Goal: Check status: Check status

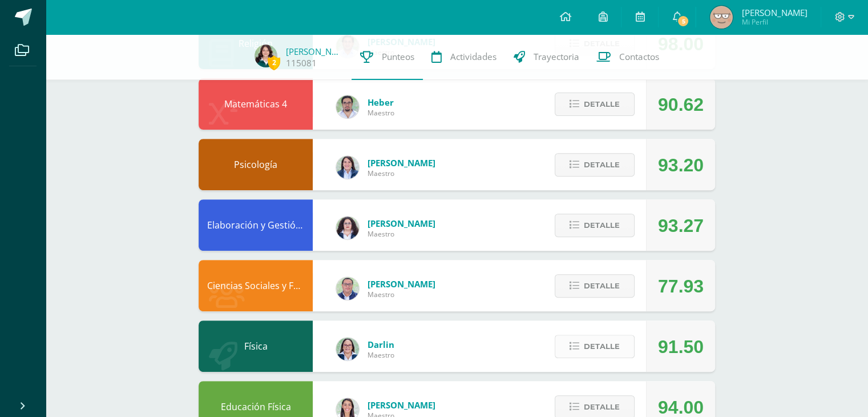
scroll to position [395, 0]
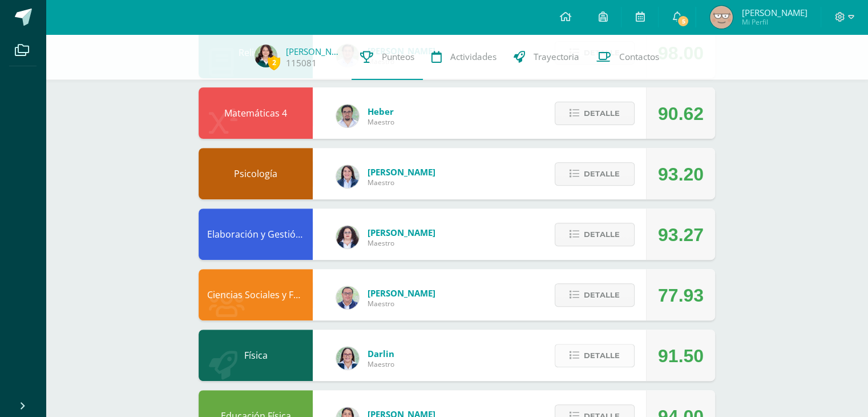
click at [600, 350] on span "Detalle" at bounding box center [602, 355] width 36 height 21
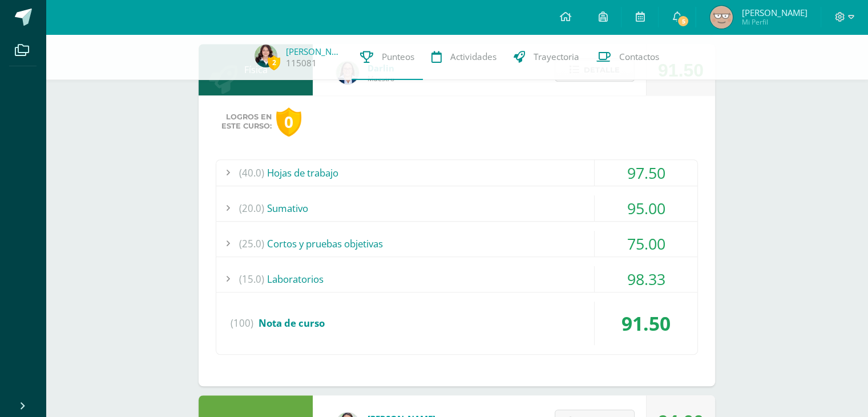
scroll to position [679, 0]
click at [492, 213] on div "(20.0) Sumativo" at bounding box center [456, 209] width 481 height 26
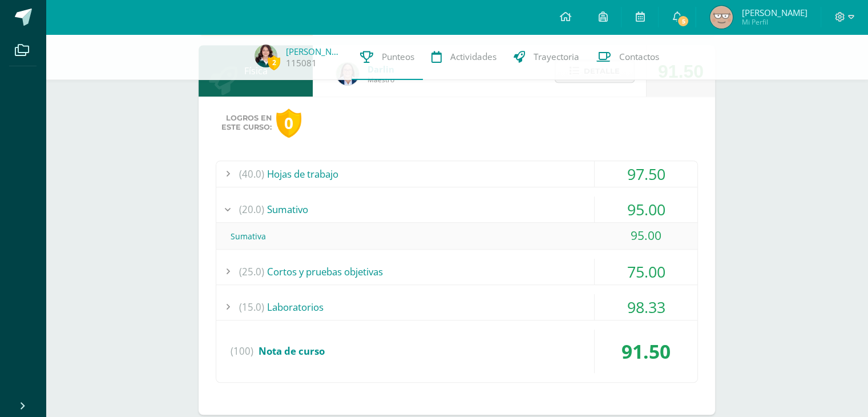
click at [490, 208] on div "(20.0) Sumativo" at bounding box center [456, 209] width 481 height 26
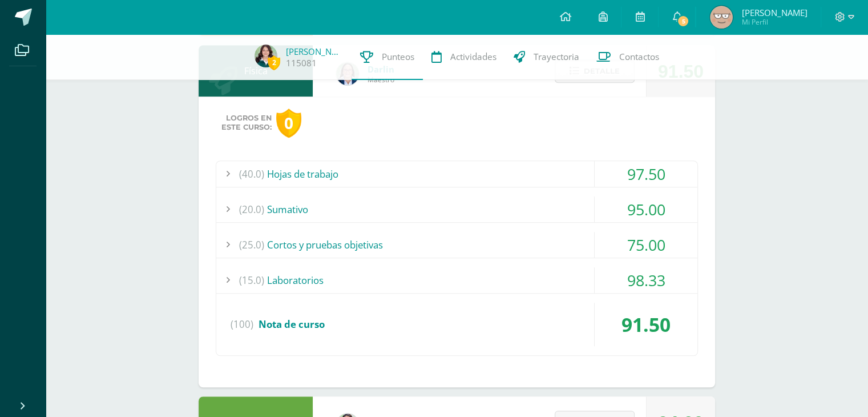
click at [494, 247] on div "(25.0) Cortos y pruebas objetivas" at bounding box center [456, 245] width 481 height 26
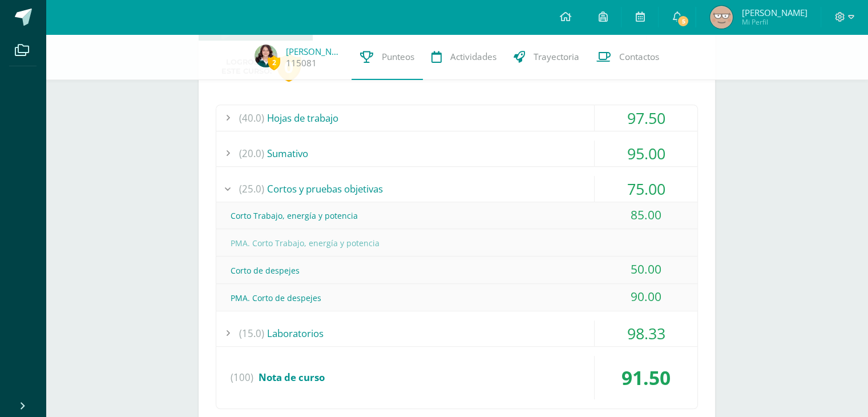
scroll to position [734, 0]
click at [431, 180] on div "(25.0) Cortos y pruebas objetivas" at bounding box center [456, 190] width 481 height 26
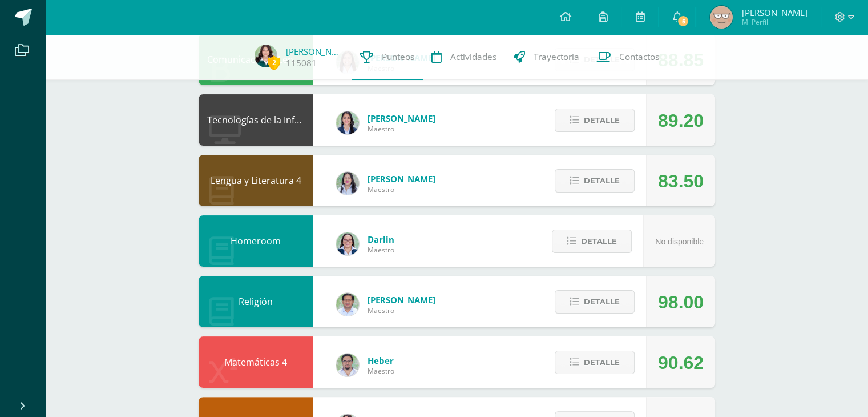
scroll to position [0, 0]
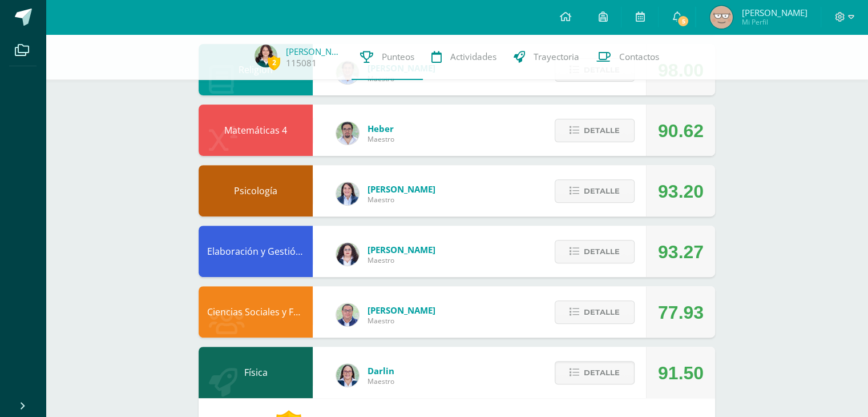
scroll to position [379, 0]
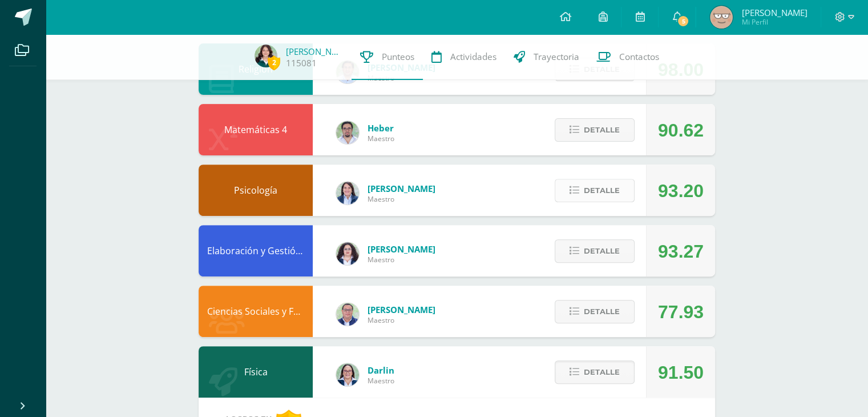
click at [562, 191] on button "Detalle" at bounding box center [595, 190] width 80 height 23
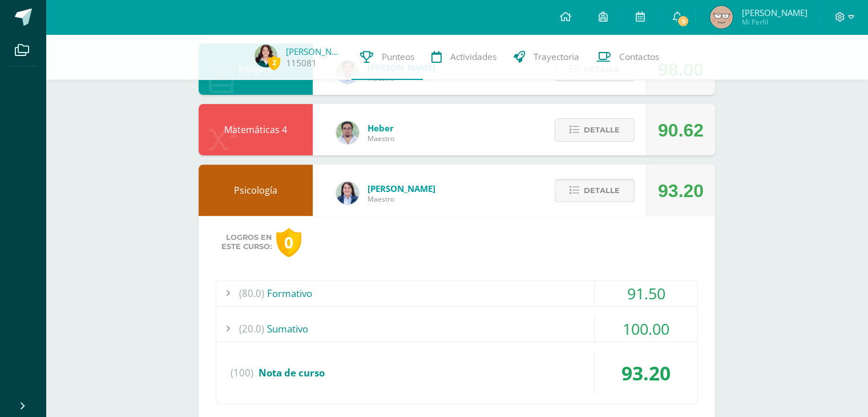
scroll to position [465, 0]
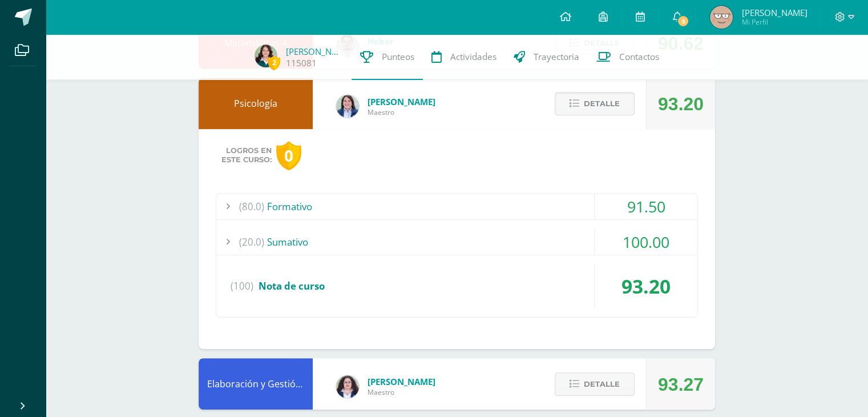
click at [561, 214] on div "(80.0) Formativo" at bounding box center [456, 207] width 481 height 26
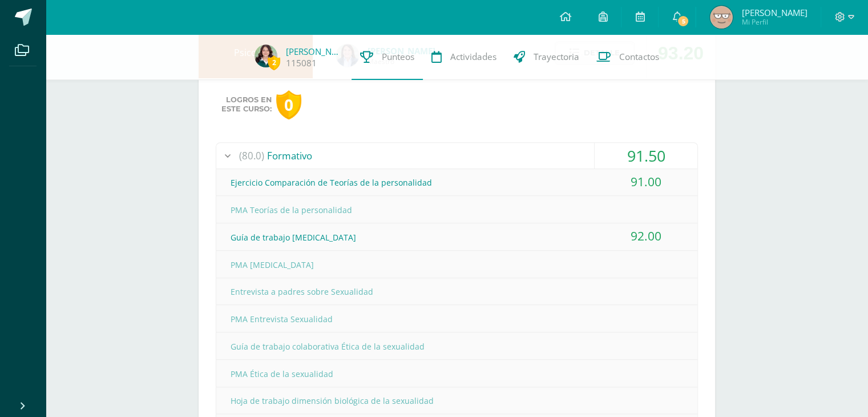
scroll to position [514, 0]
drag, startPoint x: 485, startPoint y: 198, endPoint x: 394, endPoint y: 182, distance: 92.3
click at [394, 182] on div "Ejercicio Comparación de Teorías de la personalidad" at bounding box center [456, 185] width 481 height 26
click at [504, 173] on div "Ejercicio Comparación de Teorías de la personalidad" at bounding box center [456, 185] width 481 height 26
click at [500, 151] on div "(80.0) Formativo" at bounding box center [456, 158] width 481 height 26
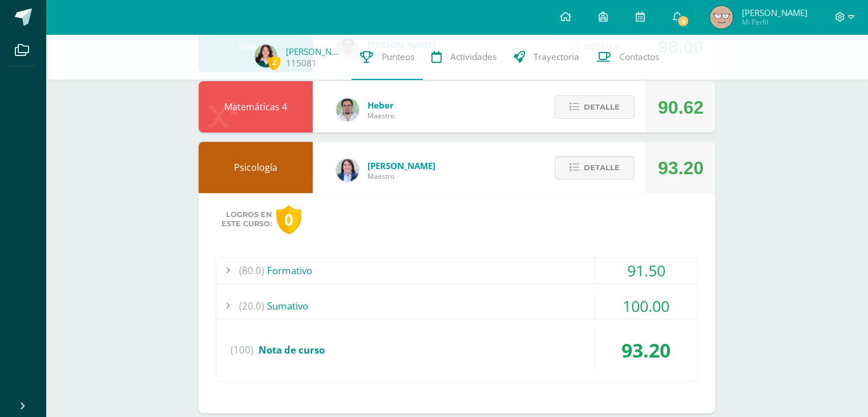
scroll to position [409, 0]
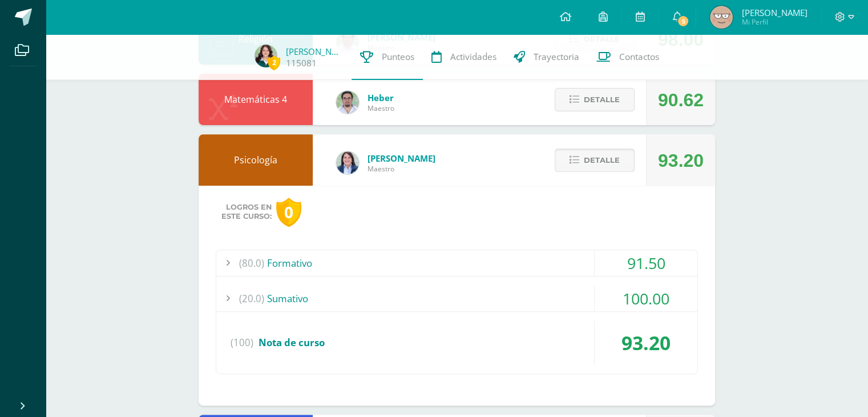
click at [606, 170] on span "Detalle" at bounding box center [602, 160] width 36 height 21
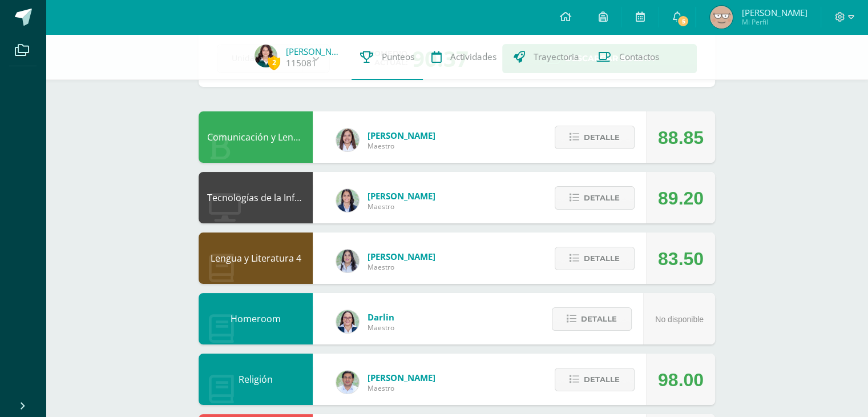
scroll to position [0, 0]
